Goal: Register for event/course

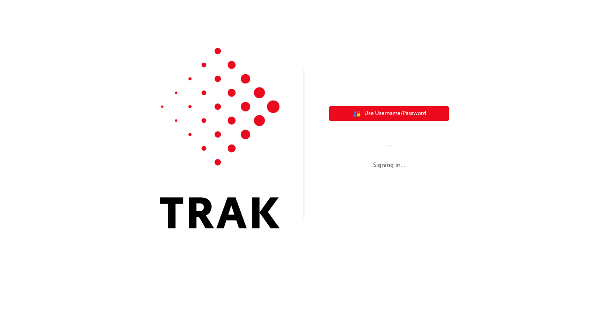
click at [398, 111] on span "Use Username/Password" at bounding box center [396, 113] width 62 height 9
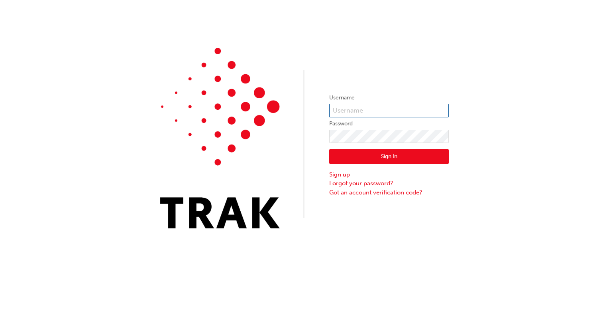
click at [347, 108] on input "text" at bounding box center [389, 111] width 120 height 14
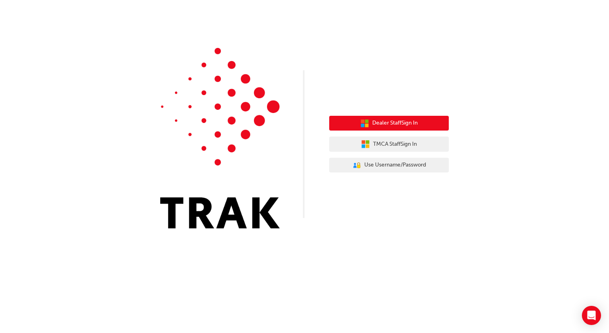
click at [389, 125] on span "Dealer Staff Sign In" at bounding box center [395, 122] width 45 height 9
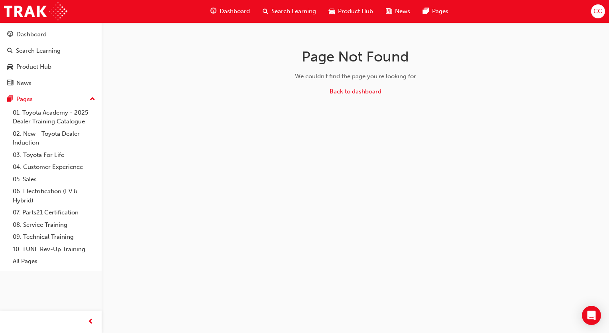
click at [342, 153] on div "Page Not Found We couldn't find the page you're looking for Back to dashboard" at bounding box center [304, 166] width 609 height 333
click at [39, 38] on div "Dashboard" at bounding box center [31, 34] width 30 height 9
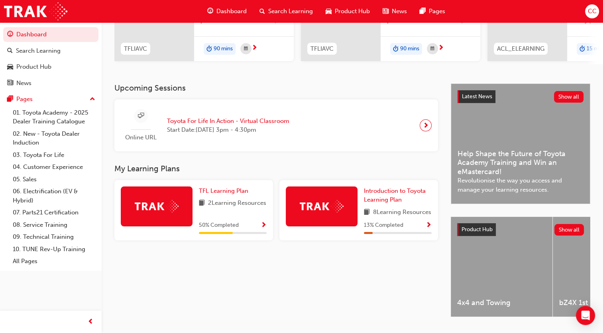
scroll to position [143, 0]
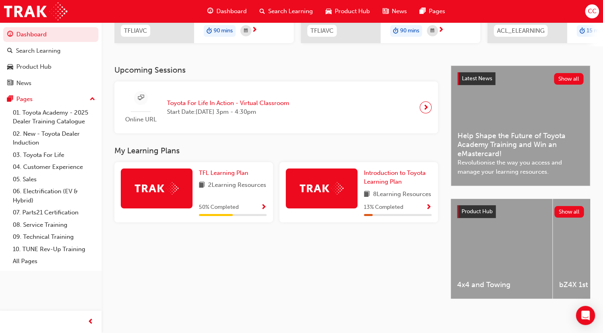
click at [424, 104] on span "next-icon" at bounding box center [426, 107] width 6 height 11
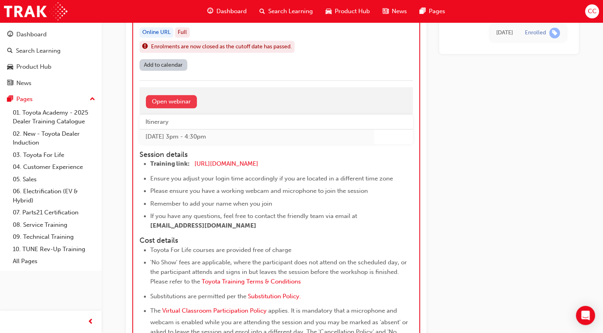
scroll to position [902, 0]
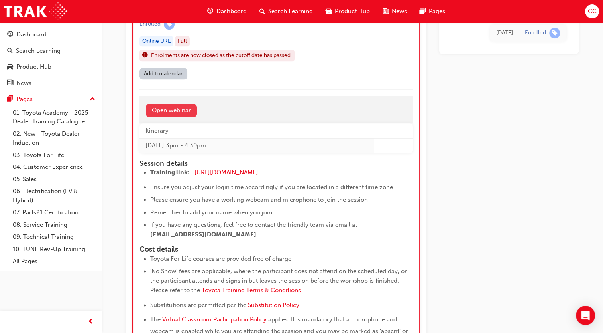
click at [179, 111] on link "Open webinar" at bounding box center [171, 110] width 51 height 13
